Goal: Information Seeking & Learning: Learn about a topic

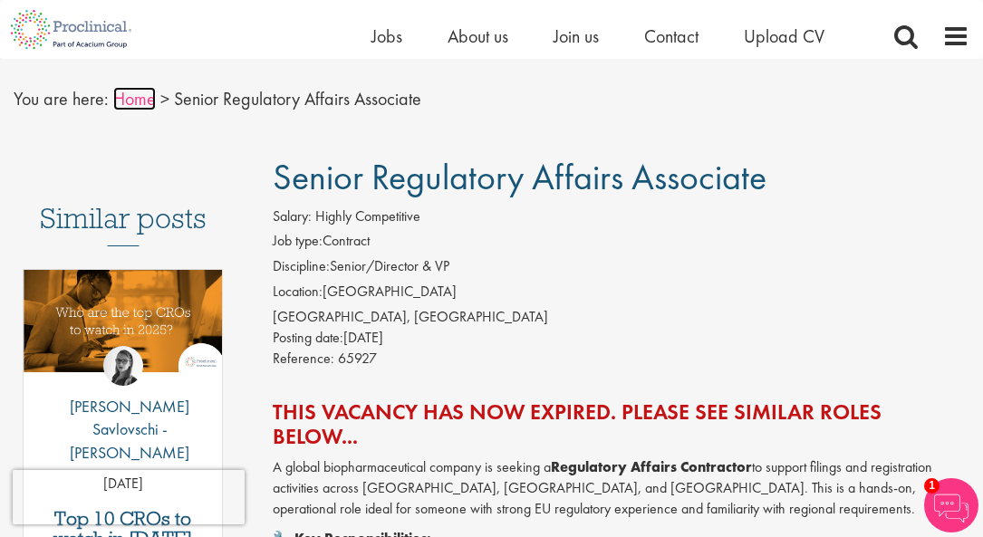
click at [144, 101] on link "Home" at bounding box center [134, 99] width 43 height 24
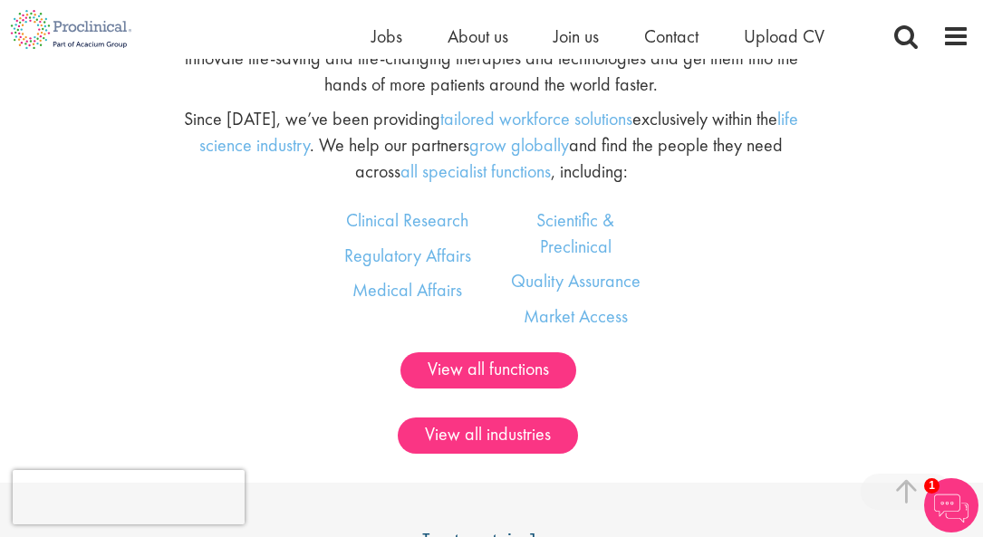
scroll to position [1034, 0]
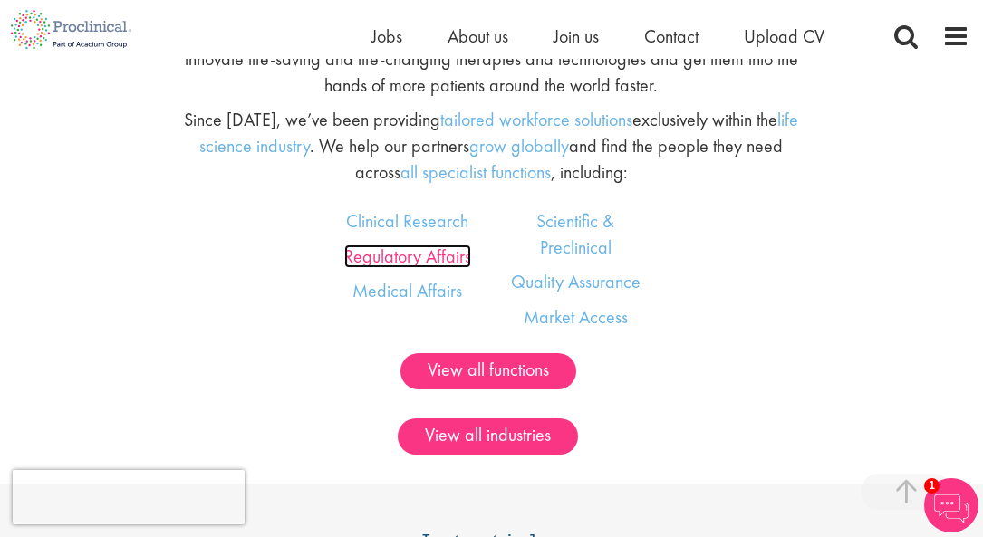
click at [444, 254] on link "Regulatory Affairs" at bounding box center [407, 257] width 127 height 24
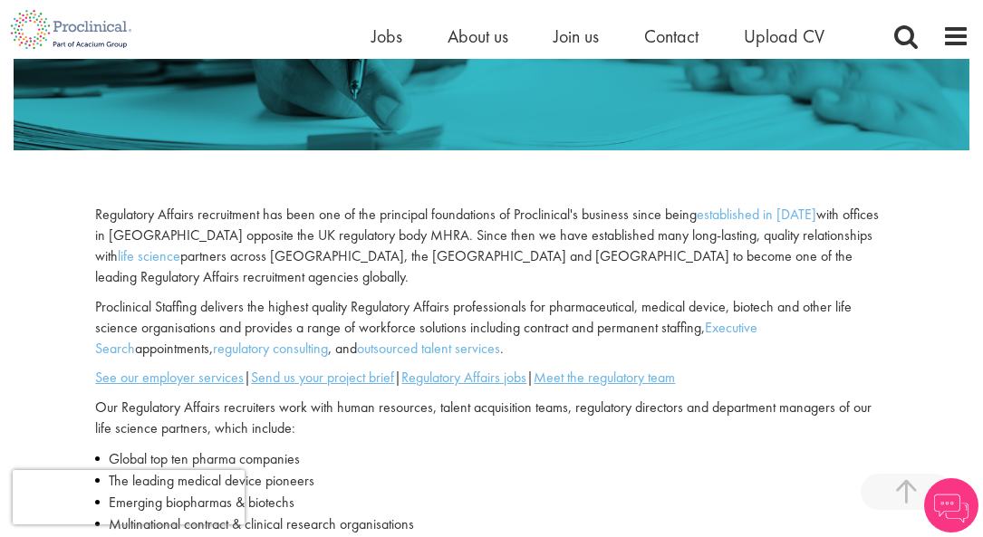
scroll to position [351, 0]
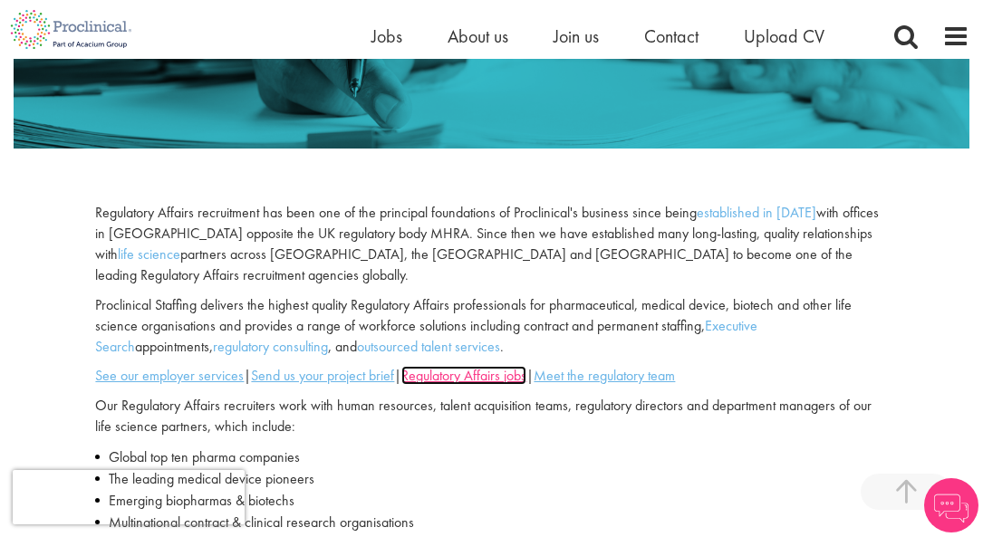
click at [451, 366] on u "Regulatory Affairs jobs" at bounding box center [463, 375] width 125 height 19
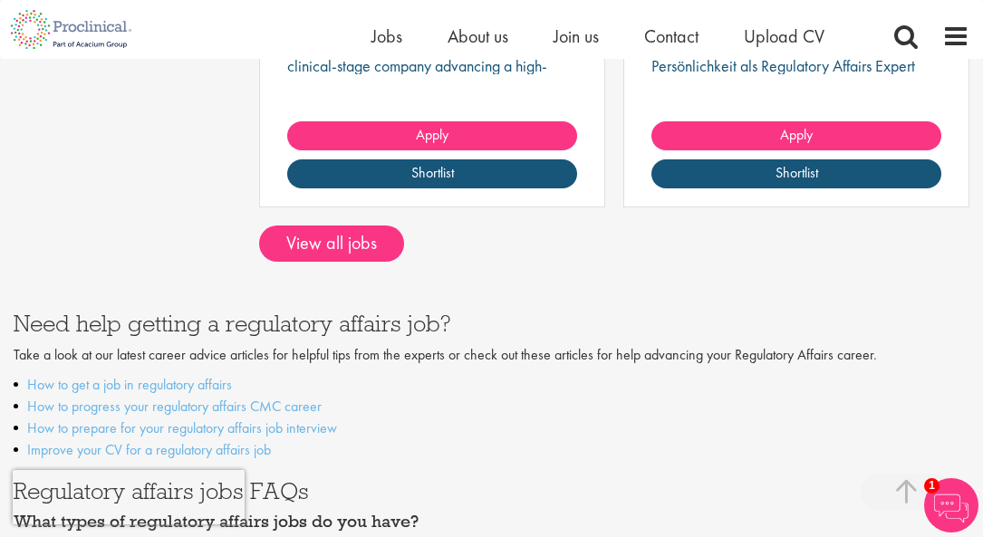
scroll to position [1050, 0]
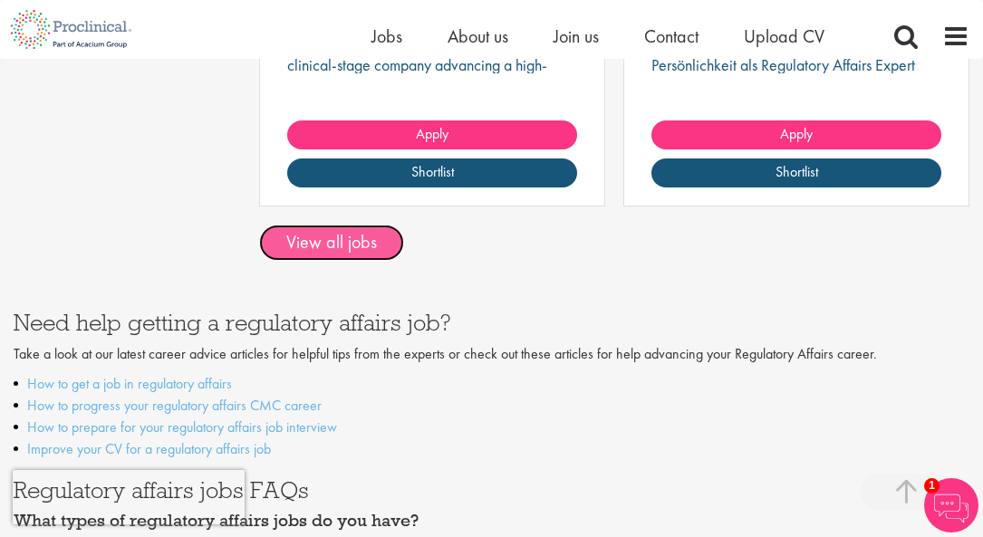
click at [341, 245] on link "View all jobs" at bounding box center [331, 243] width 145 height 36
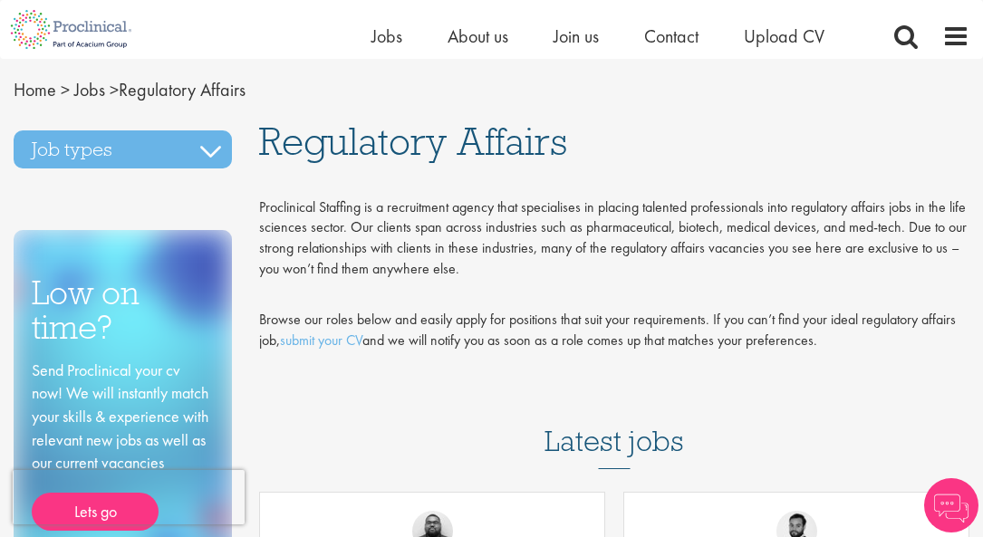
scroll to position [1072, 0]
